Goal: Book appointment/travel/reservation

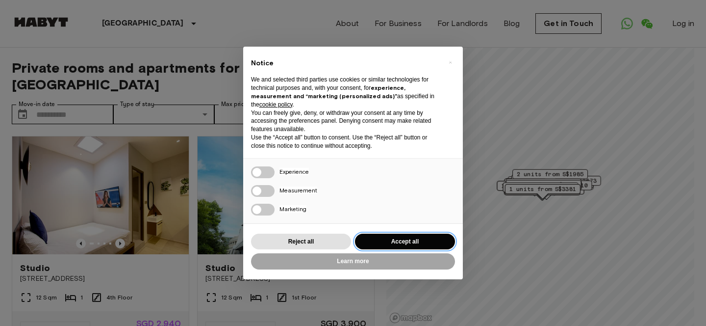
click at [406, 237] on button "Accept all" at bounding box center [405, 241] width 100 height 16
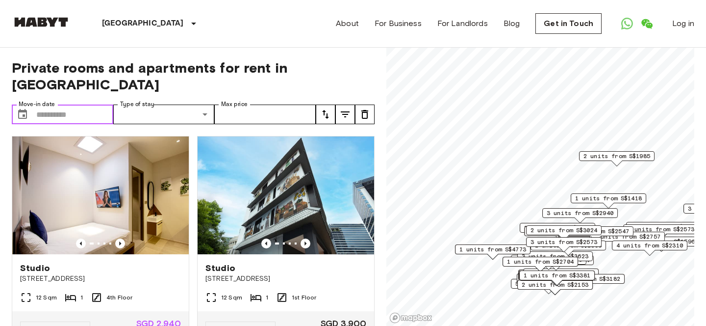
click at [53, 104] on input "Move-in date" at bounding box center [74, 114] width 77 height 20
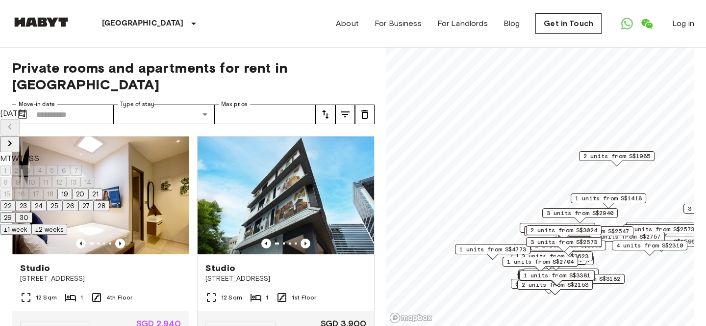
click at [20, 136] on button "Next month" at bounding box center [10, 144] width 20 height 16
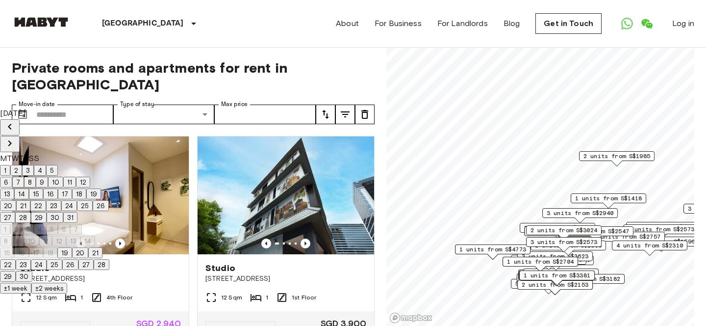
click at [16, 137] on icon "Next month" at bounding box center [10, 143] width 12 height 12
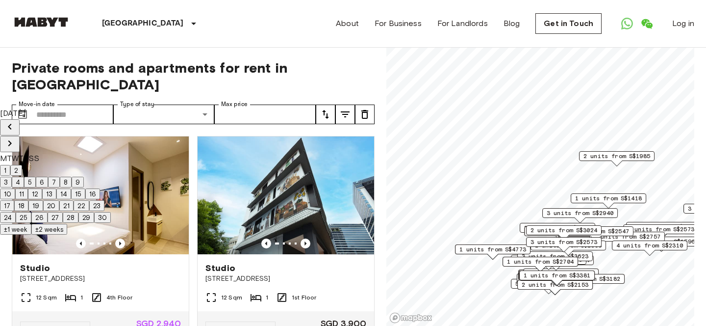
click at [10, 166] on button "1" at bounding box center [5, 170] width 10 height 11
type input "**********"
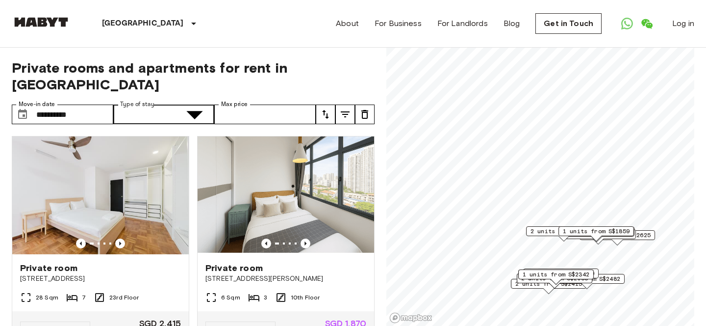
type input "**********"
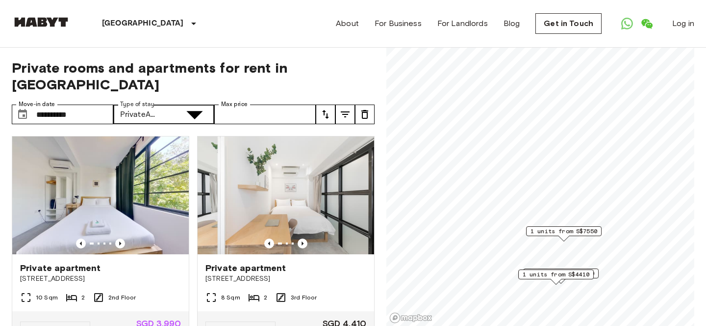
click at [120, 238] on icon "Previous image" at bounding box center [120, 243] width 10 height 10
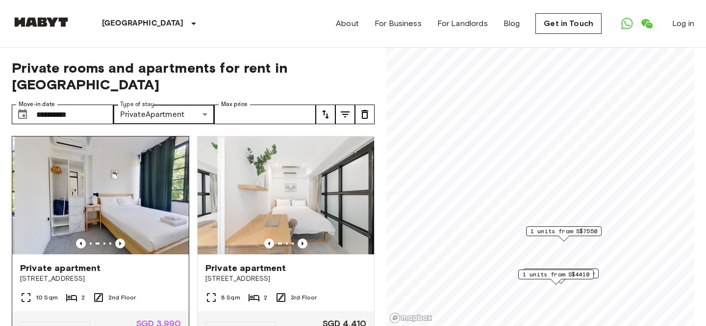
click at [121, 238] on icon "Previous image" at bounding box center [120, 243] width 10 height 10
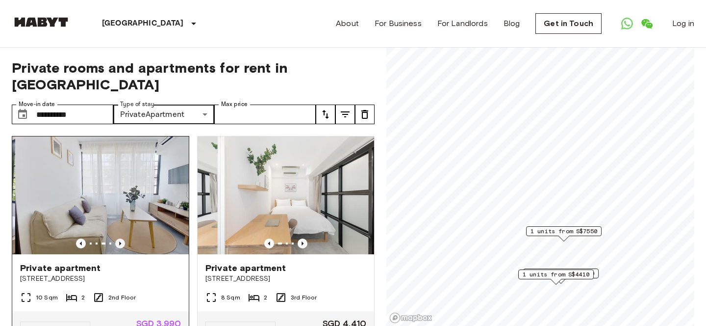
click at [121, 238] on icon "Previous image" at bounding box center [120, 243] width 10 height 10
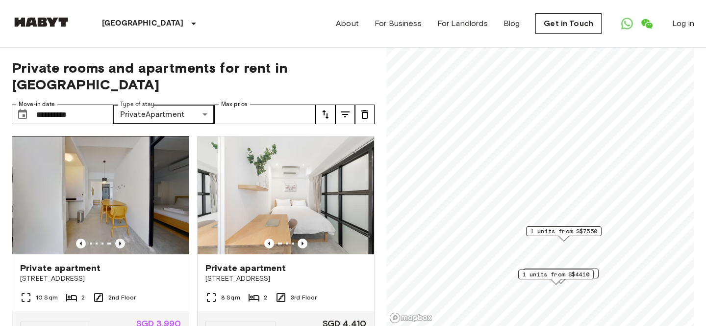
click at [122, 238] on icon "Previous image" at bounding box center [120, 243] width 10 height 10
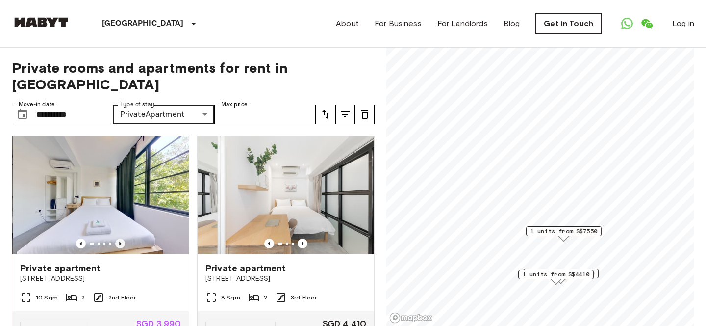
click at [123, 238] on icon "Previous image" at bounding box center [120, 243] width 10 height 10
